Goal: Navigation & Orientation: Understand site structure

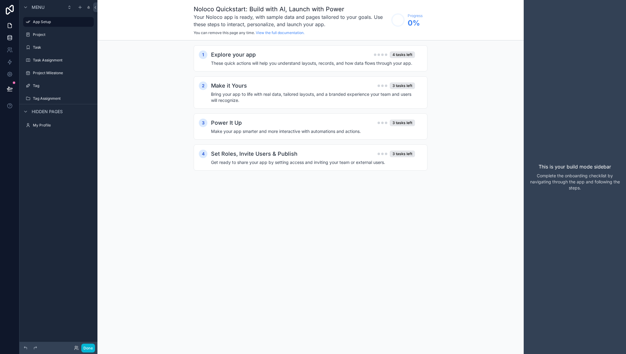
click at [12, 39] on icon at bounding box center [10, 38] width 6 height 6
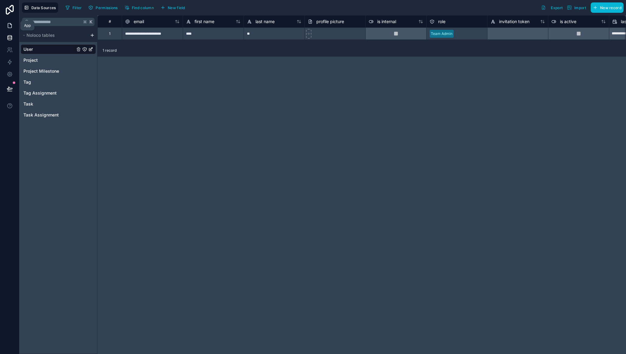
click at [10, 27] on icon at bounding box center [10, 25] width 4 height 5
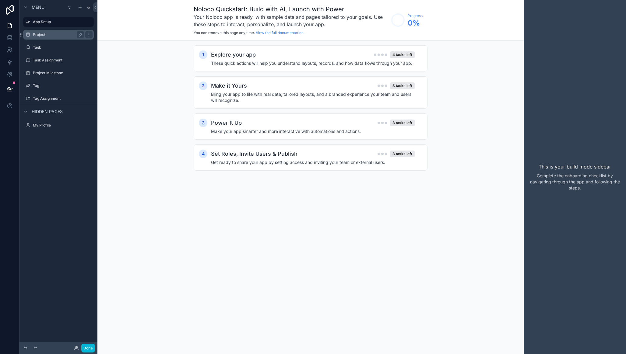
click at [44, 33] on label "Project" at bounding box center [57, 34] width 49 height 5
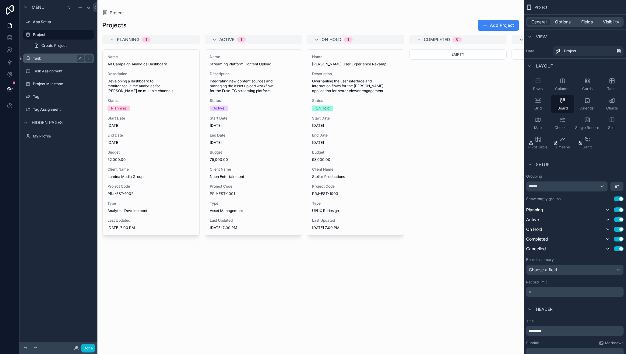
click at [45, 56] on label "Task" at bounding box center [57, 58] width 49 height 5
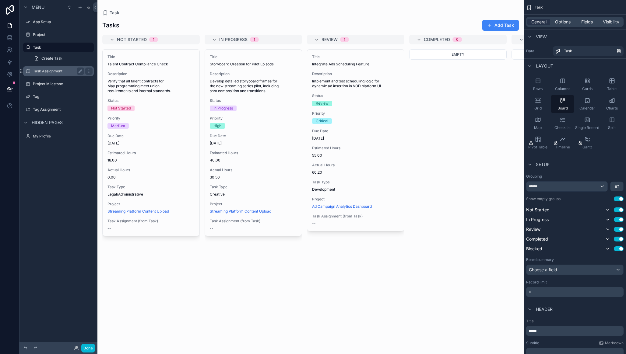
click at [48, 70] on label "Task Assignment" at bounding box center [57, 71] width 49 height 5
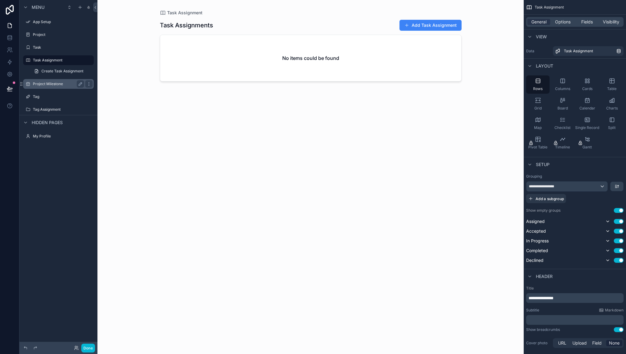
click at [48, 87] on div "Project Milestone" at bounding box center [58, 83] width 51 height 7
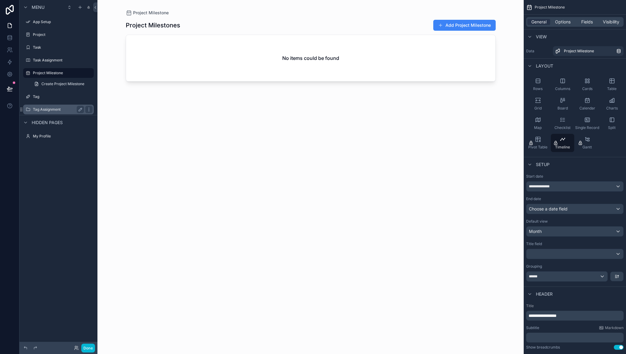
click at [47, 105] on div "Tag Assignment" at bounding box center [58, 110] width 68 height 10
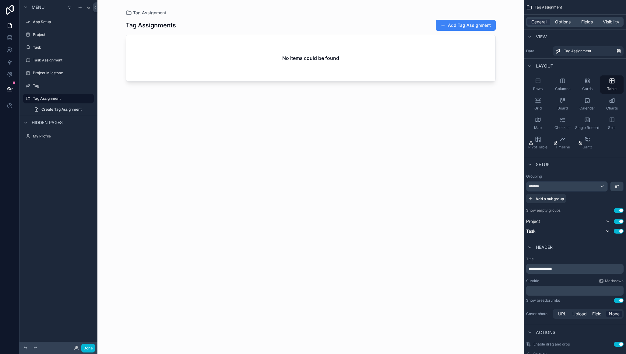
click at [47, 121] on span "Hidden pages" at bounding box center [47, 123] width 31 height 6
click at [8, 11] on icon at bounding box center [10, 10] width 12 height 10
